Goal: Book appointment/travel/reservation

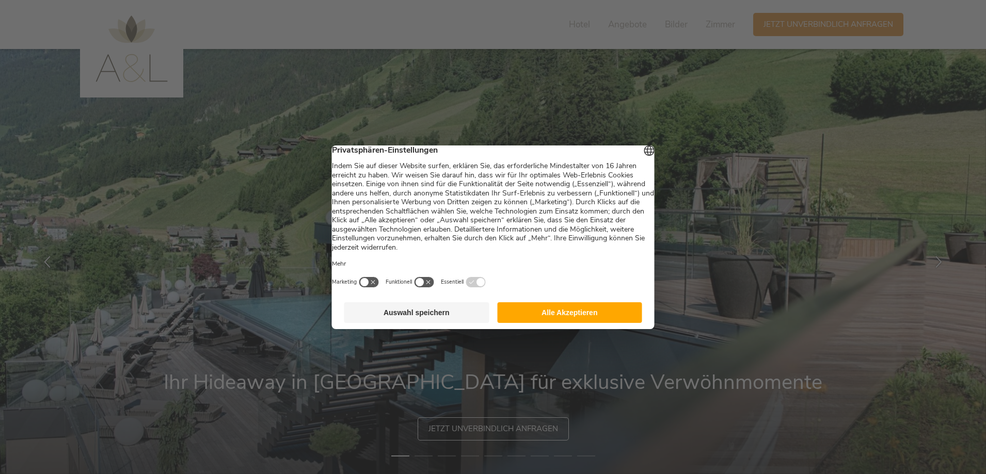
click at [593, 323] on button "Alle Akzeptieren" at bounding box center [569, 312] width 145 height 21
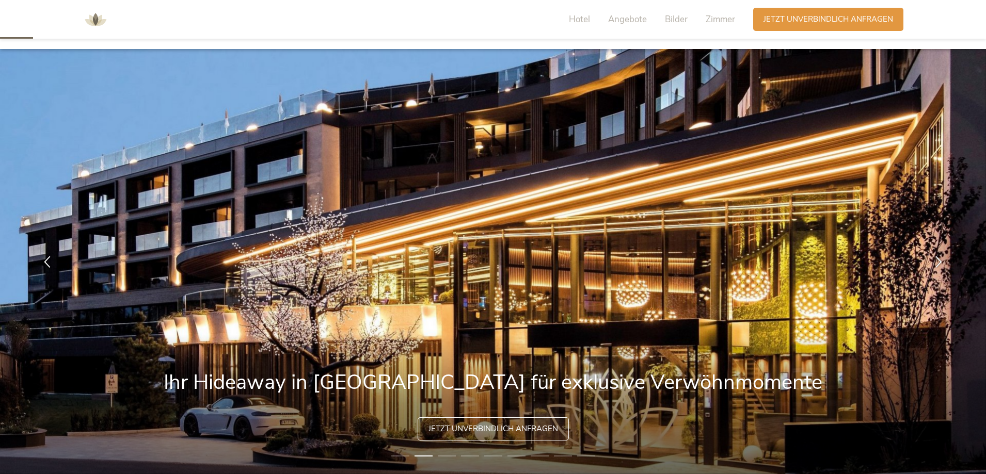
scroll to position [103, 0]
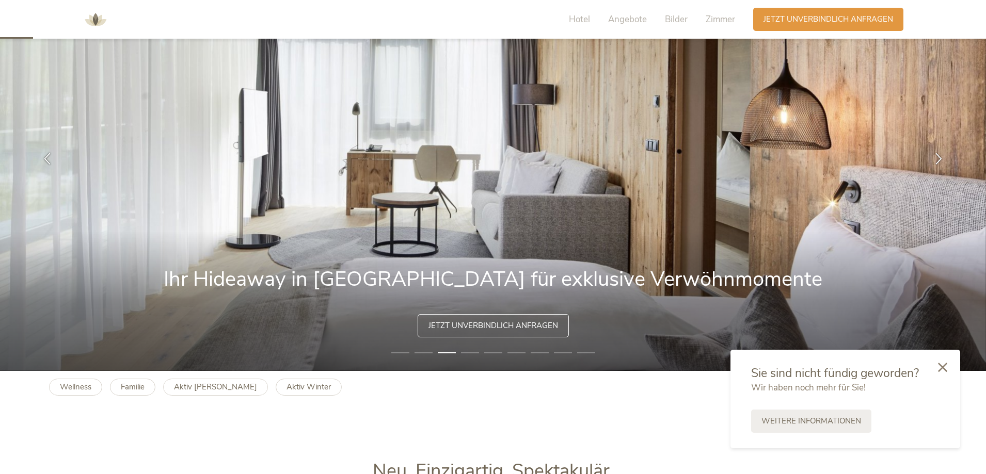
click at [590, 19] on div "Hotel Angebote Bilder Zimmer" at bounding box center [654, 19] width 197 height 23
click at [676, 23] on span "Bilder" at bounding box center [676, 19] width 23 height 12
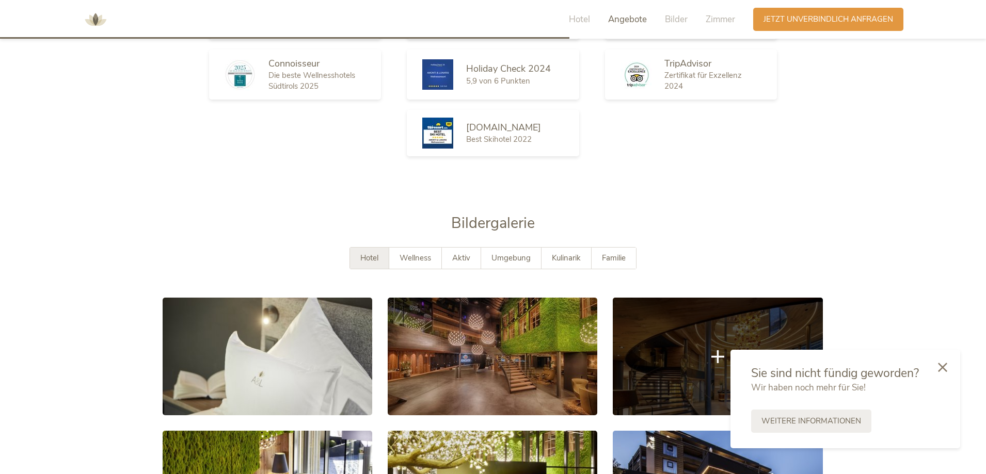
scroll to position [1871, 0]
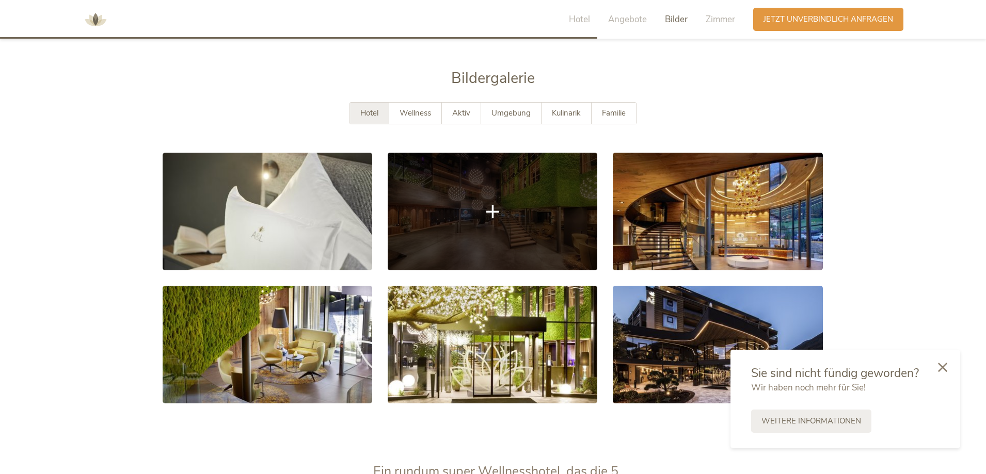
click at [551, 217] on link at bounding box center [493, 212] width 210 height 118
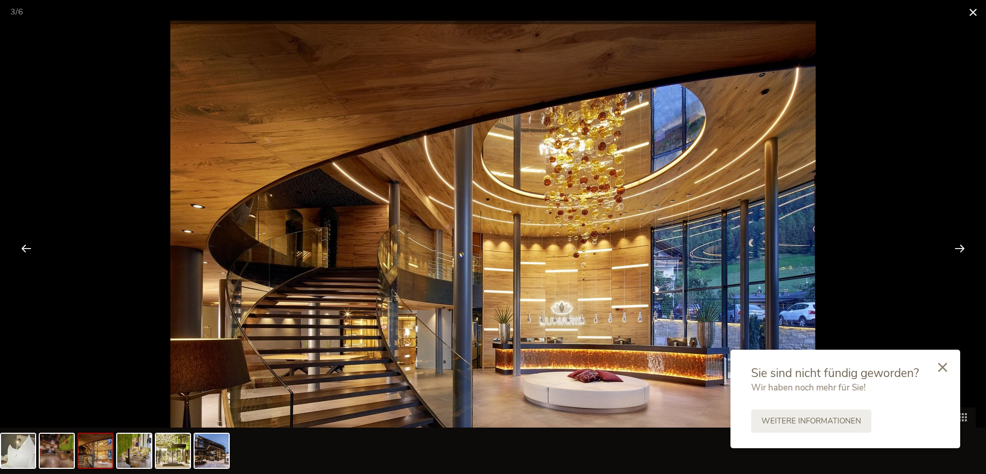
click at [968, 12] on span at bounding box center [973, 12] width 26 height 24
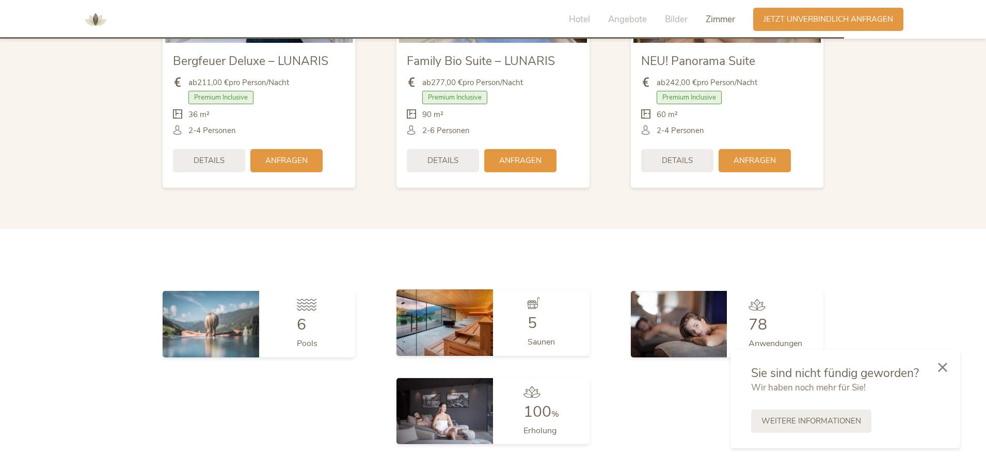
scroll to position [2697, 0]
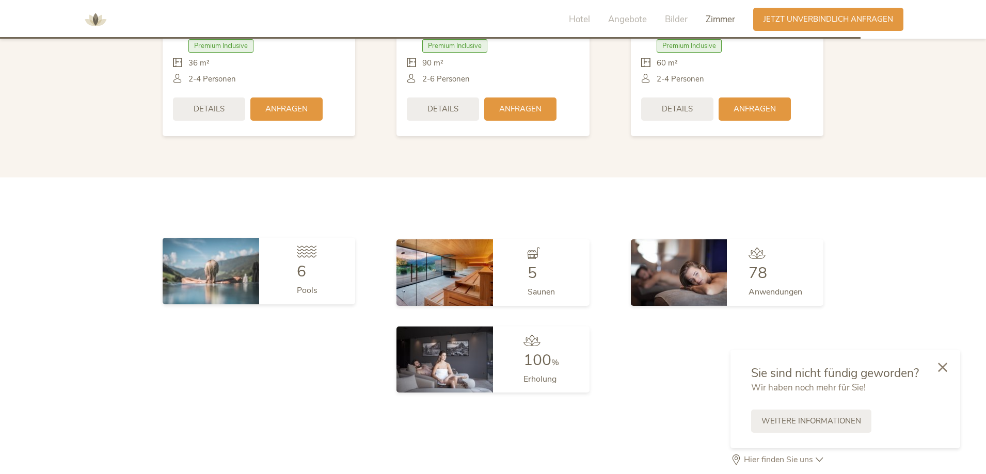
click at [236, 265] on img at bounding box center [211, 271] width 97 height 66
click at [322, 266] on div "6 Pools" at bounding box center [307, 271] width 97 height 66
click at [309, 264] on div "6" at bounding box center [307, 271] width 21 height 15
click at [306, 261] on span "6" at bounding box center [301, 271] width 9 height 21
click at [946, 364] on icon at bounding box center [942, 366] width 9 height 9
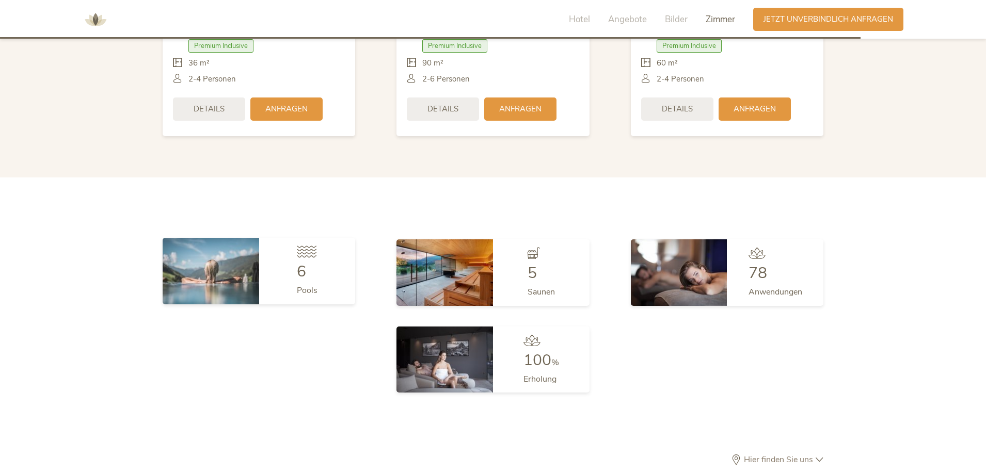
click at [323, 249] on div "6 Pools" at bounding box center [307, 271] width 97 height 66
click at [228, 243] on img at bounding box center [211, 271] width 97 height 66
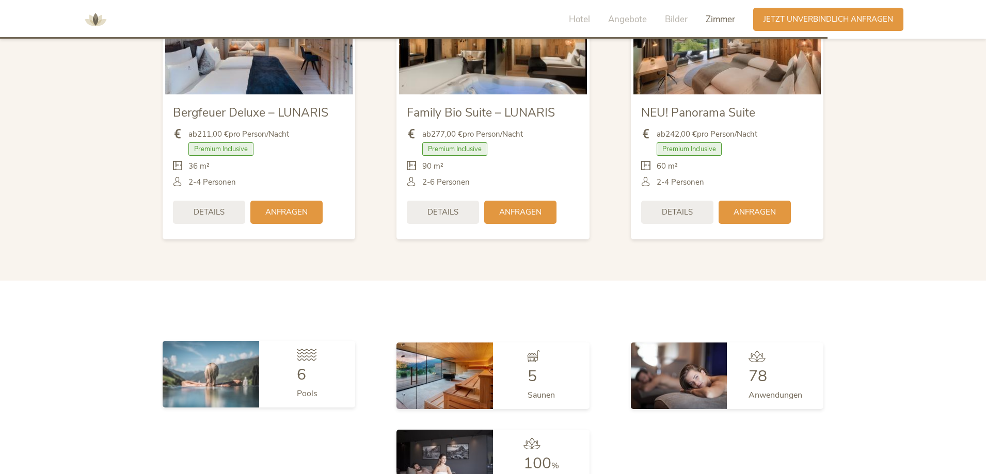
click at [313, 349] on icon at bounding box center [307, 355] width 20 height 12
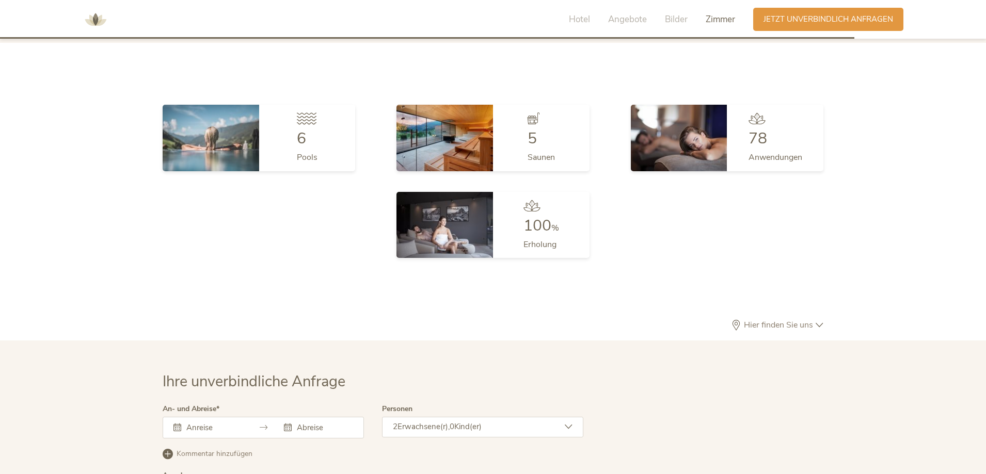
scroll to position [2677, 0]
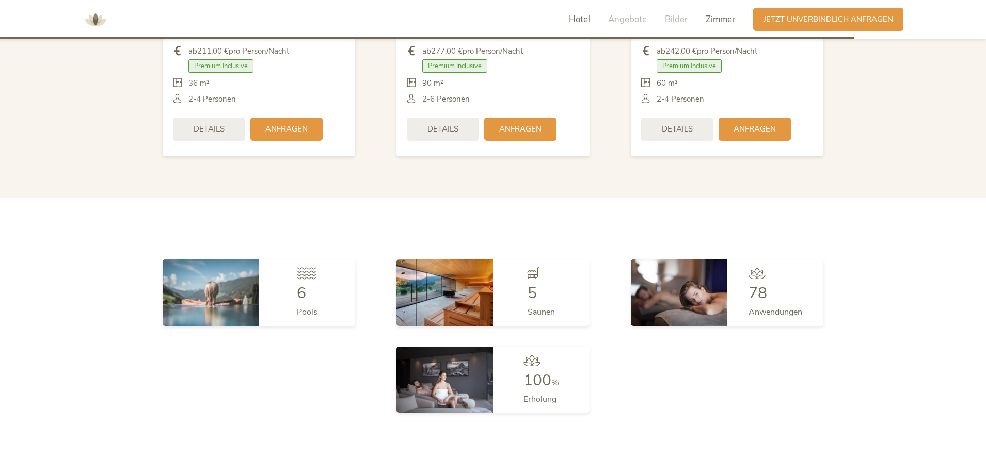
click at [584, 18] on span "Hotel" at bounding box center [579, 19] width 21 height 12
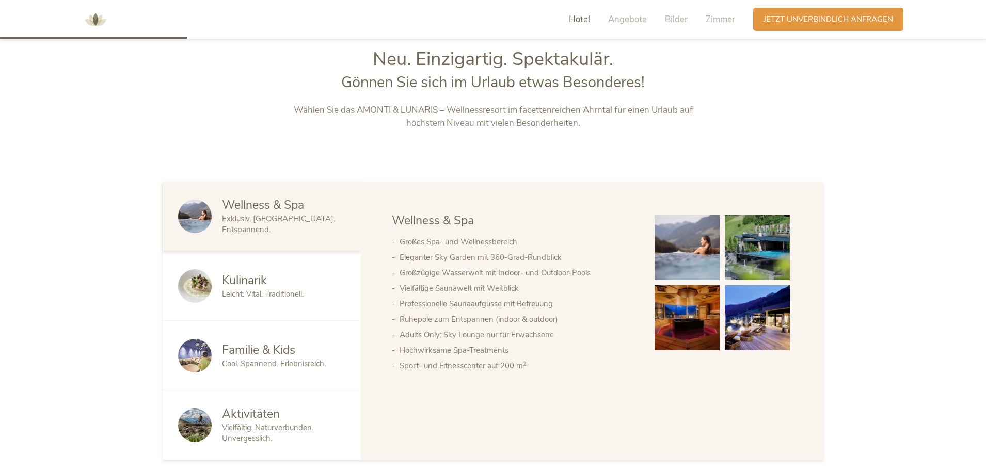
scroll to position [510, 0]
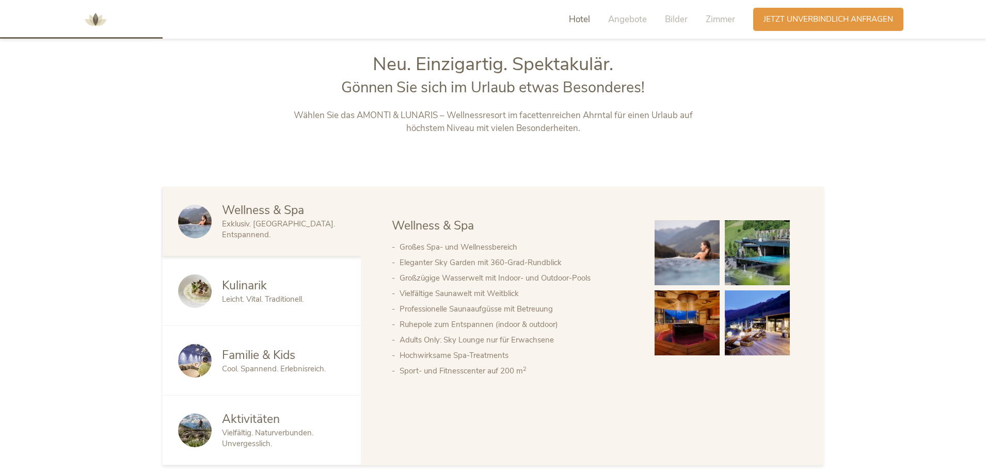
click at [255, 304] on span "Leicht. Vital. Traditionell." at bounding box center [263, 299] width 82 height 10
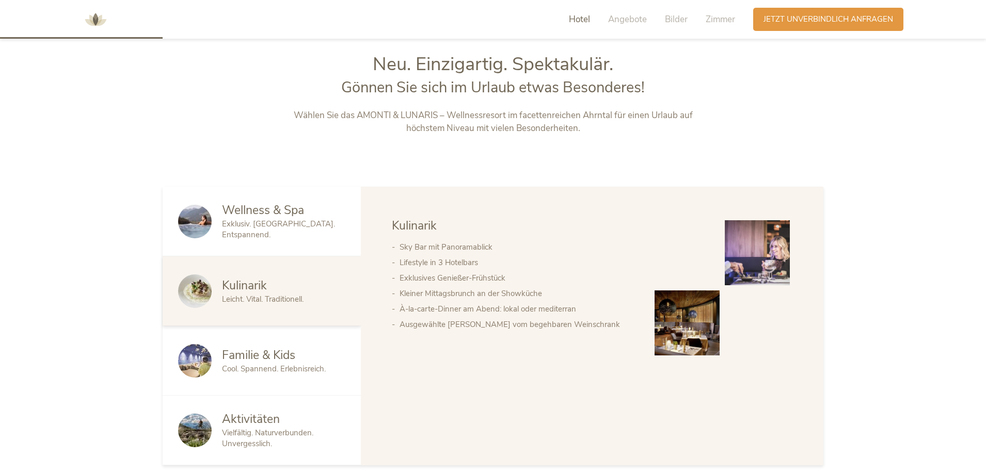
click at [286, 353] on span "Familie & Kids" at bounding box center [258, 355] width 73 height 16
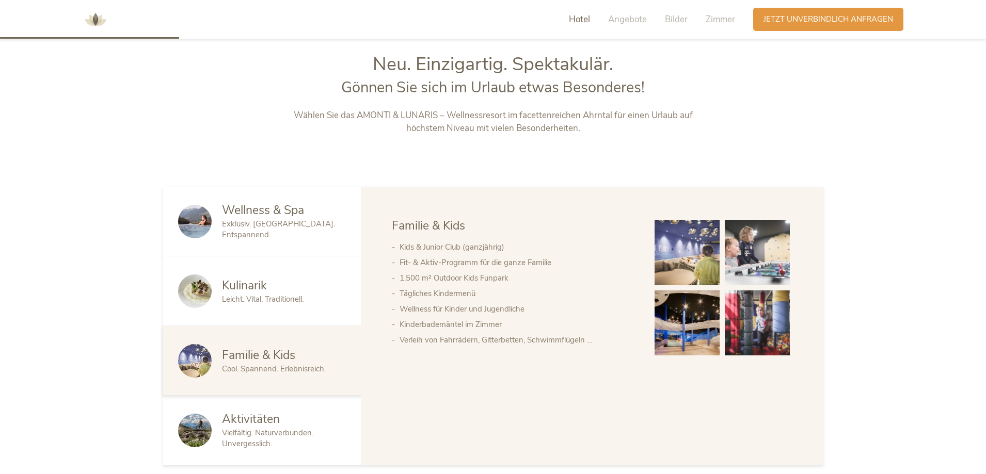
scroll to position [613, 0]
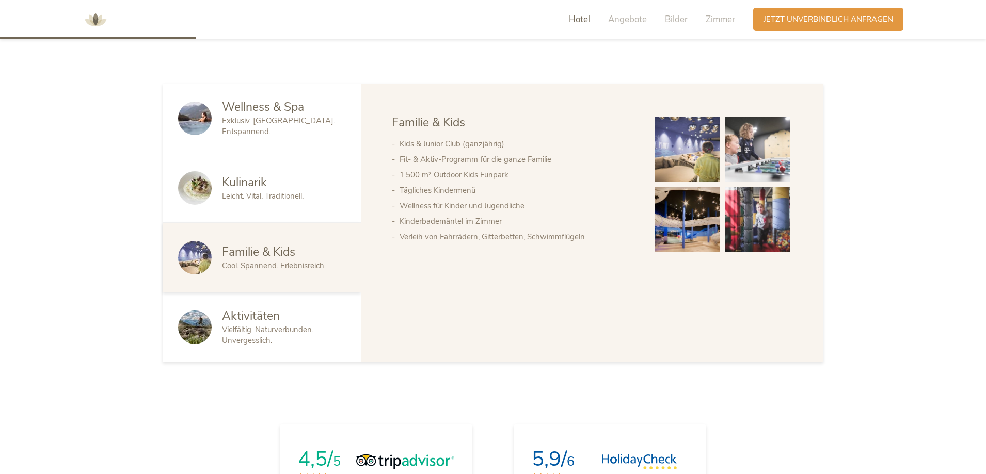
click at [298, 327] on span "Vielfältig. Naturverbunden. Unvergesslich." at bounding box center [267, 335] width 91 height 21
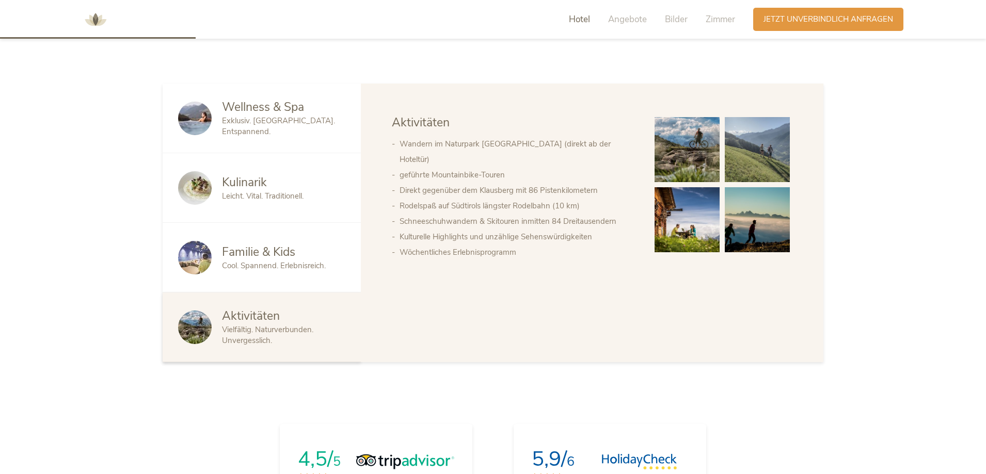
click at [285, 272] on div "Familie & Kids Cool. Spannend. Erlebnisreich." at bounding box center [262, 258] width 198 height 70
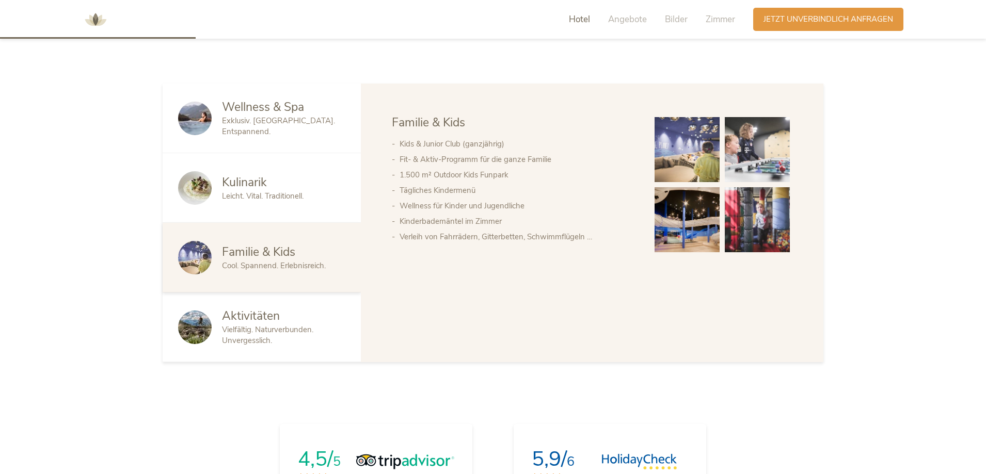
click at [273, 209] on div "Kulinarik Leicht. Vital. Traditionell." at bounding box center [262, 188] width 198 height 70
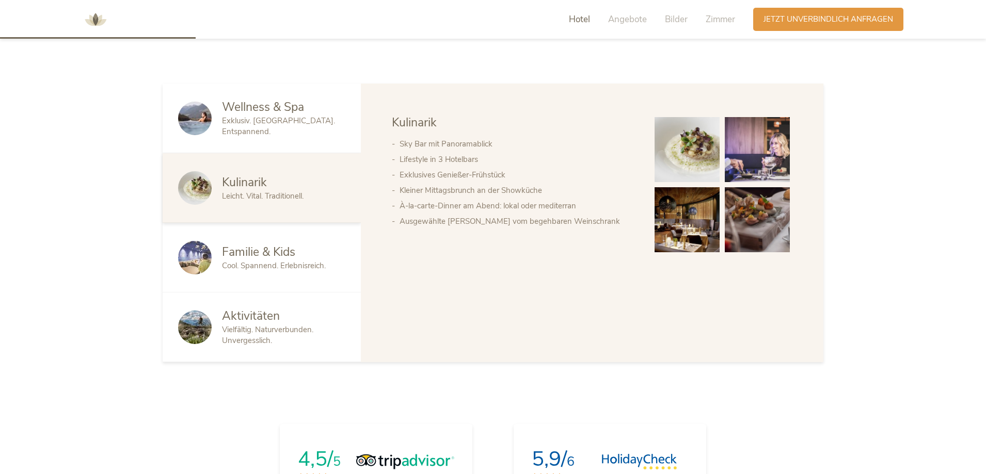
click at [269, 135] on div "Wellness & Spa Exklusiv. [GEOGRAPHIC_DATA]. Entspannend." at bounding box center [262, 119] width 198 height 70
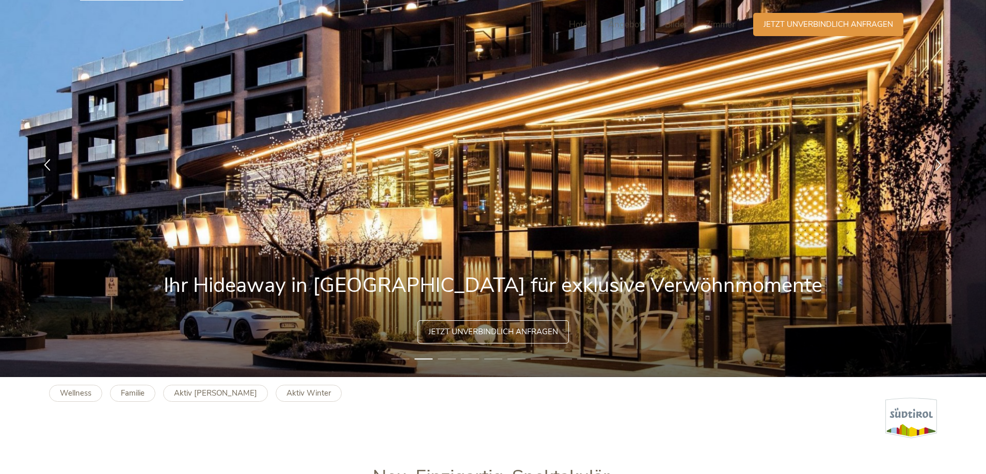
scroll to position [0, 0]
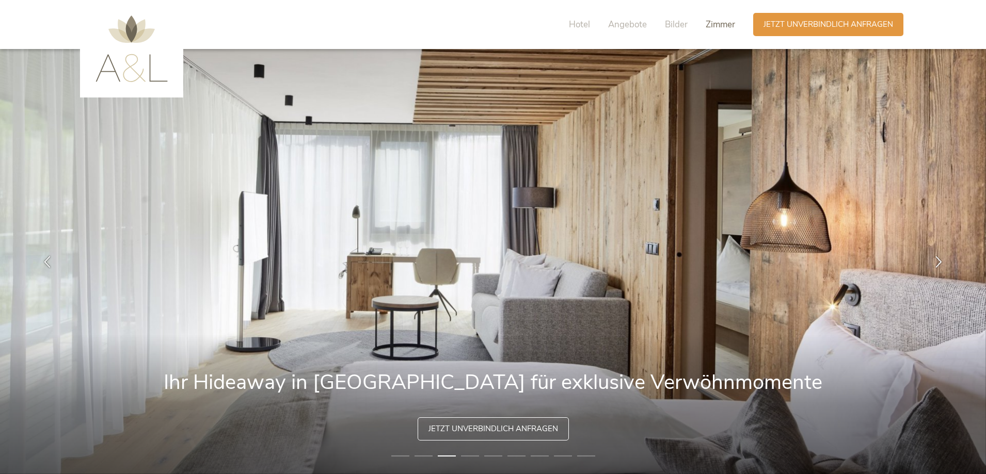
click at [711, 26] on span "Zimmer" at bounding box center [720, 25] width 29 height 12
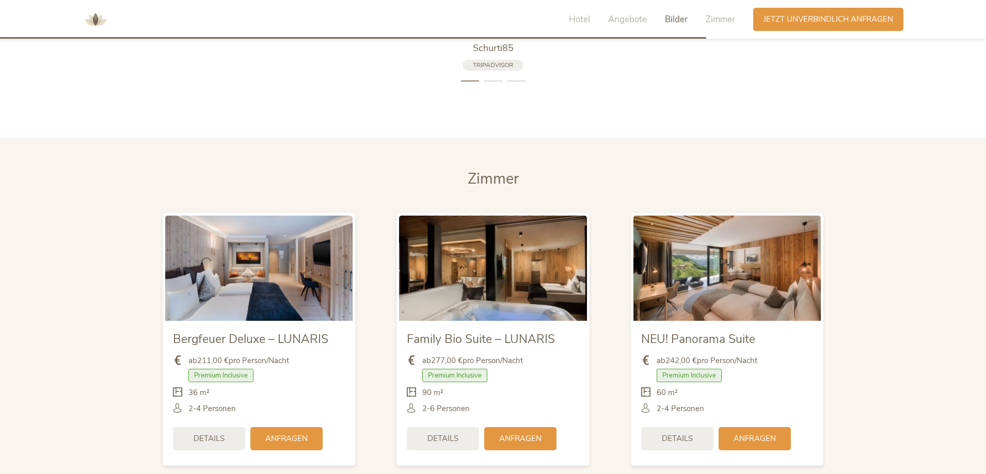
scroll to position [2212, 0]
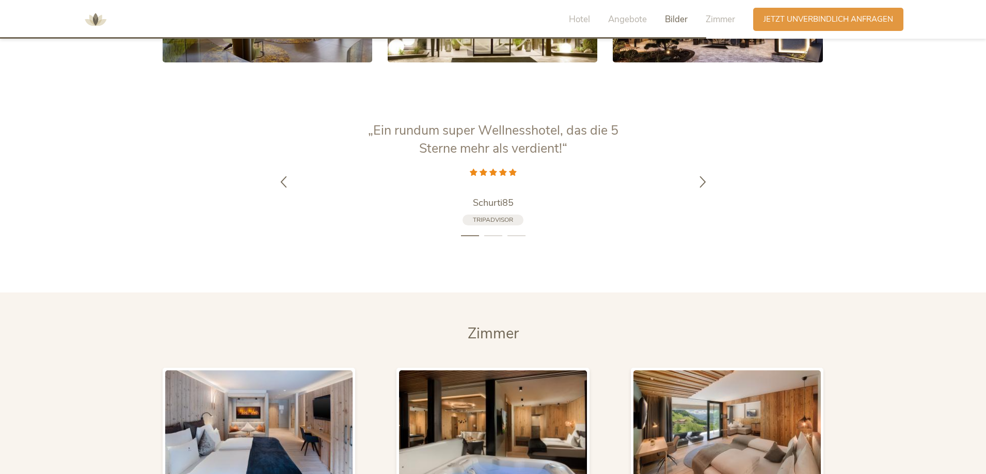
click at [591, 20] on div "Hotel Angebote Bilder Zimmer" at bounding box center [654, 19] width 197 height 23
click at [577, 21] on span "Hotel" at bounding box center [579, 19] width 21 height 12
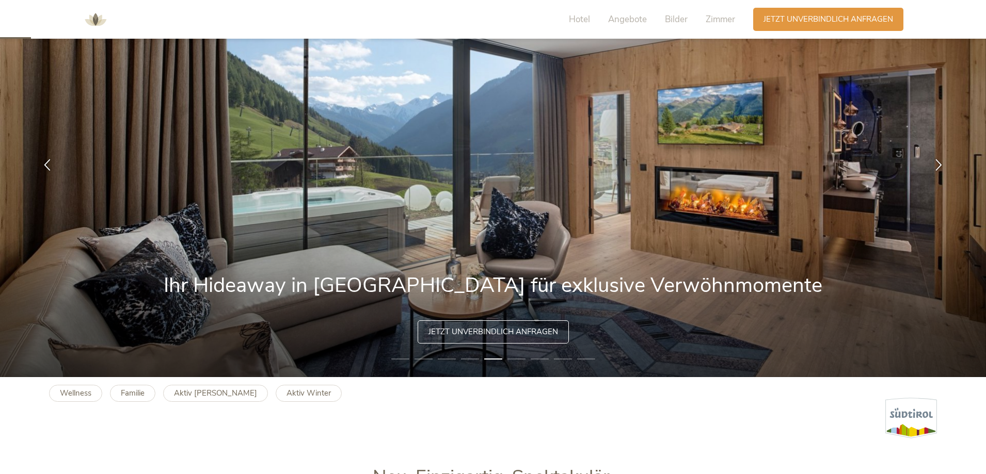
scroll to position [0, 0]
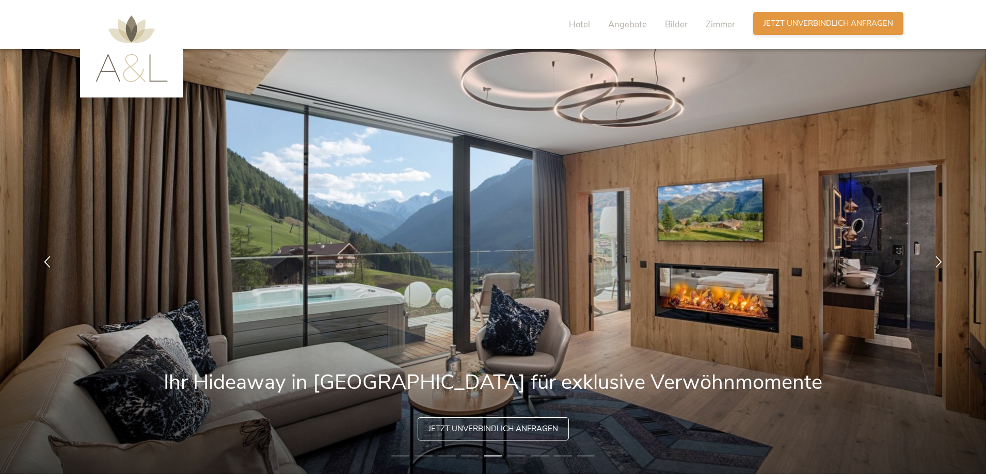
click at [782, 27] on span "Jetzt unverbindlich anfragen" at bounding box center [828, 23] width 130 height 11
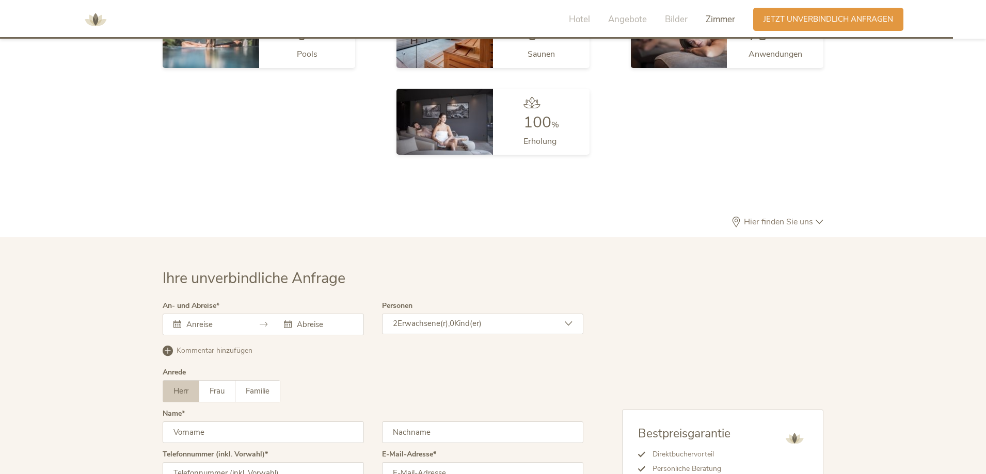
scroll to position [2987, 0]
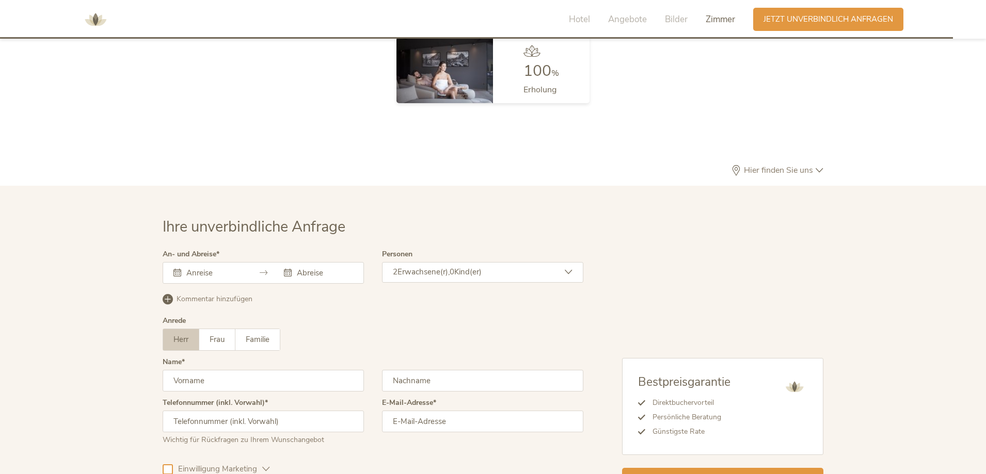
click at [222, 268] on input "text" at bounding box center [213, 273] width 59 height 10
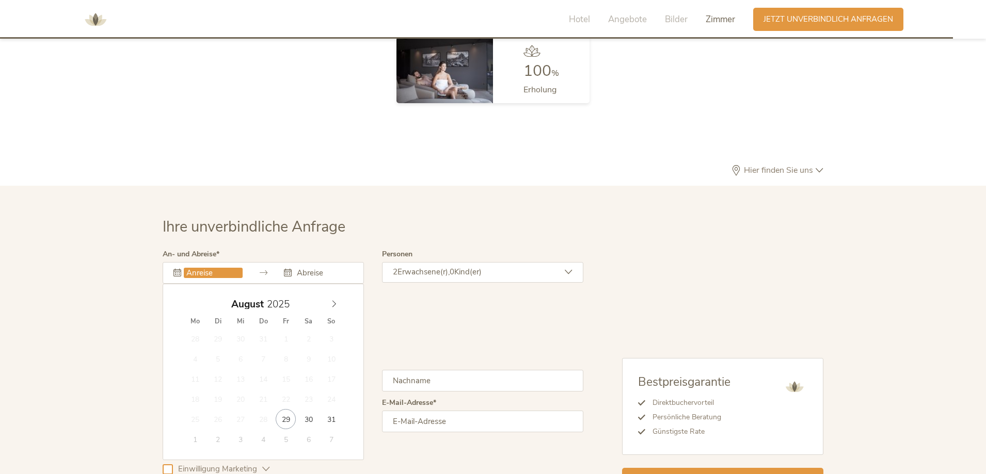
click at [597, 197] on div "Ihre unverbindliche Anfrage An- und Abreise [DATE] Mo Di Mi Do Fr Sa So 28 29 3…" at bounding box center [493, 354] width 986 height 337
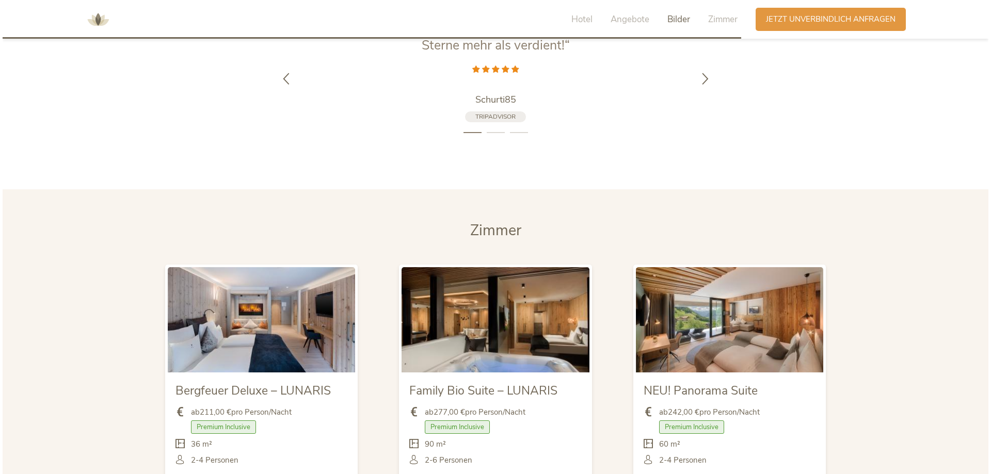
scroll to position [2522, 0]
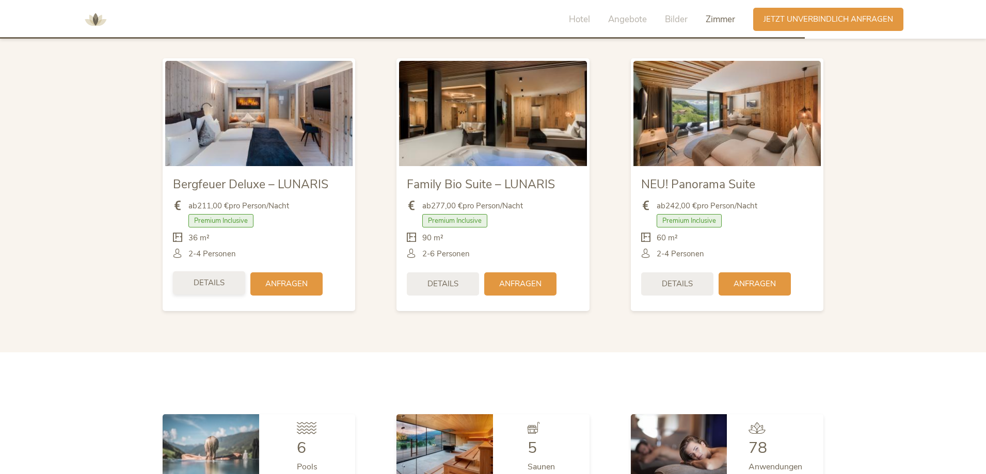
click at [225, 272] on div "Details" at bounding box center [209, 283] width 72 height 23
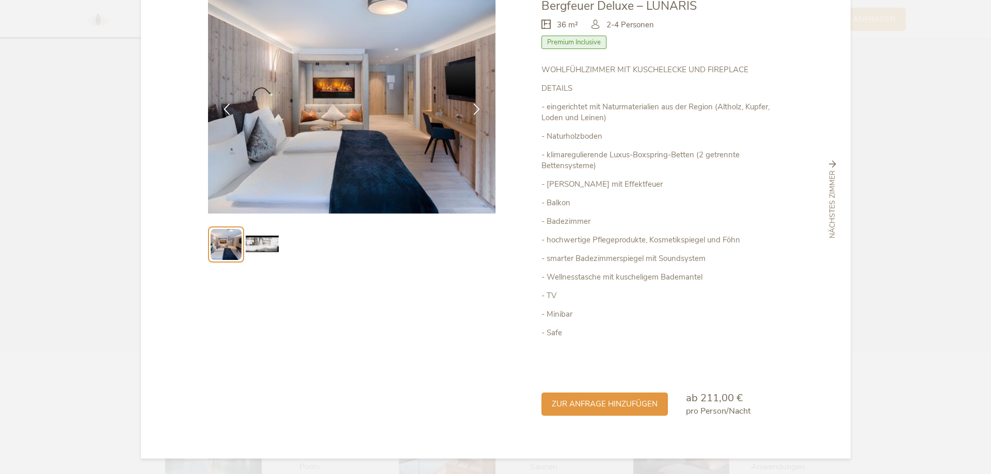
scroll to position [0, 0]
